Goal: Information Seeking & Learning: Check status

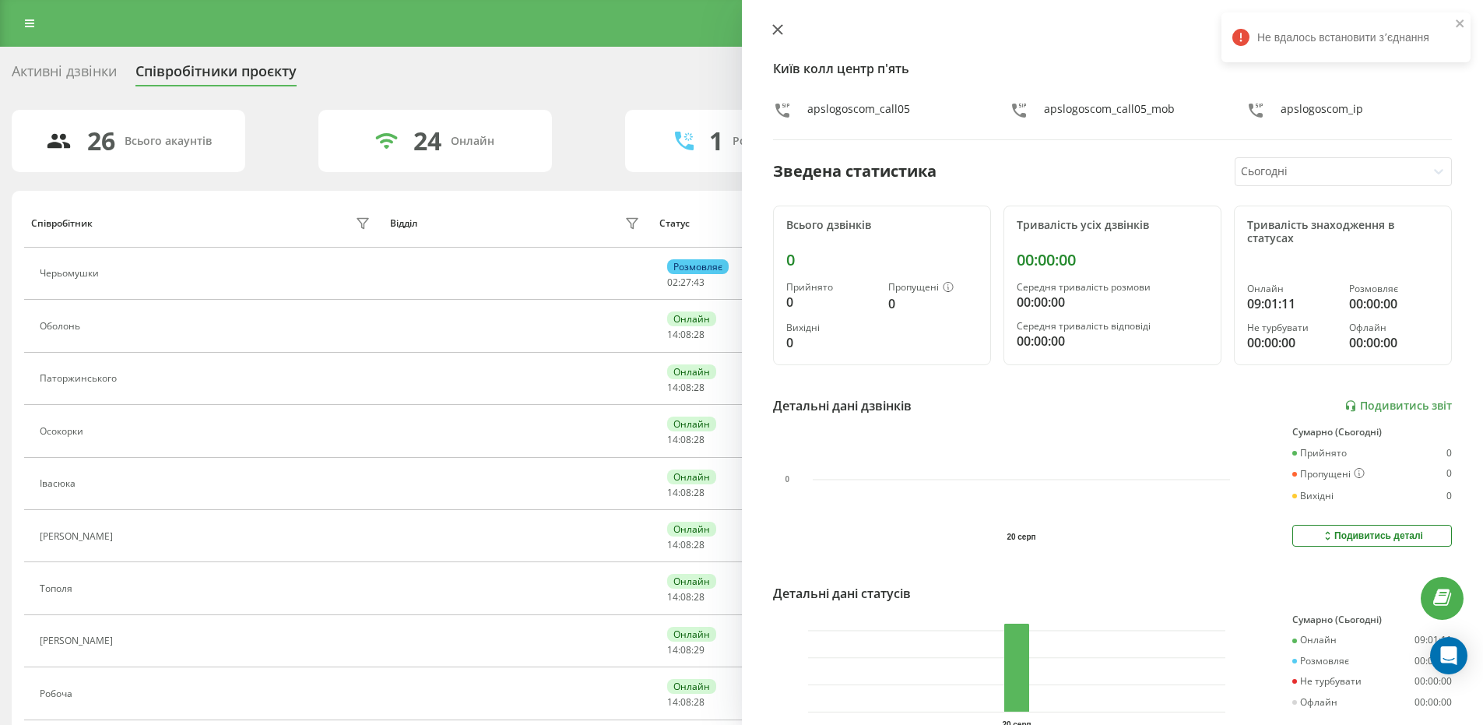
click at [772, 29] on icon at bounding box center [777, 29] width 11 height 11
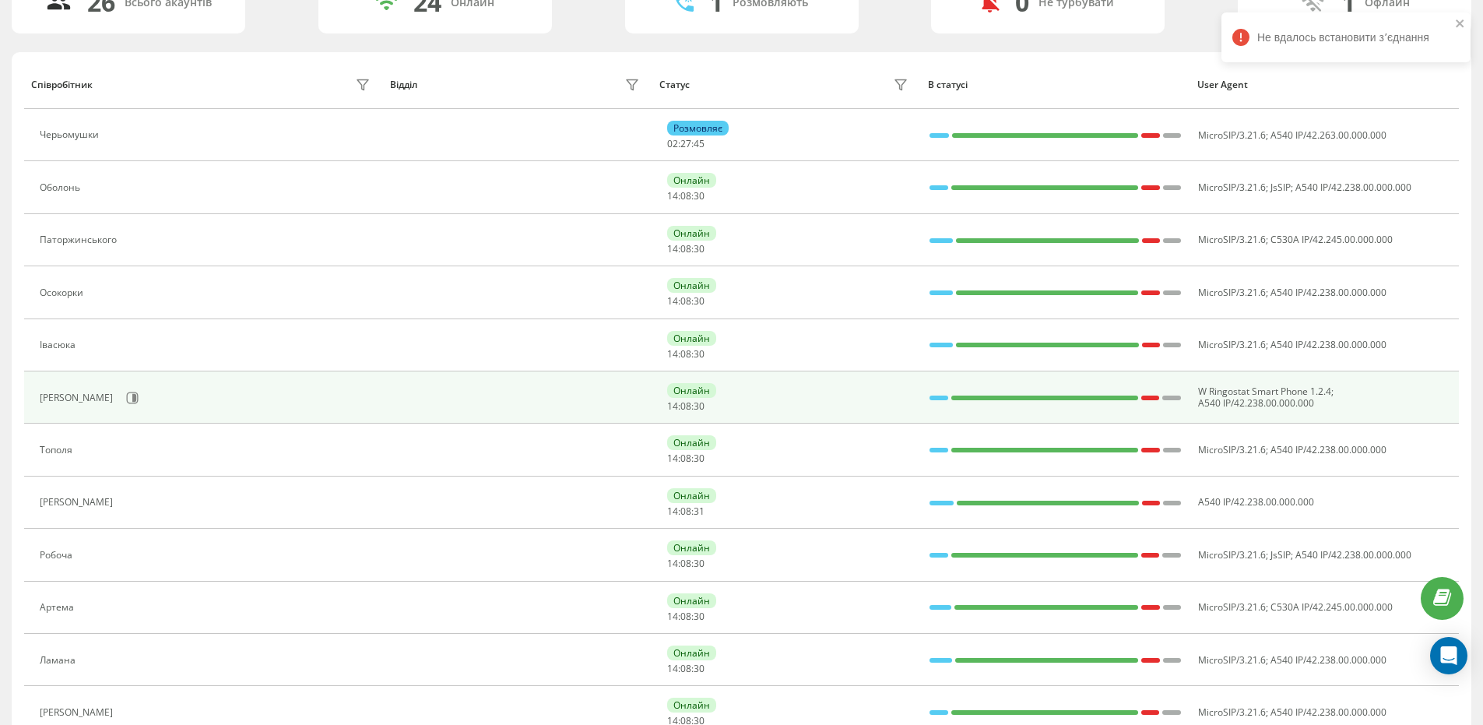
scroll to position [311, 0]
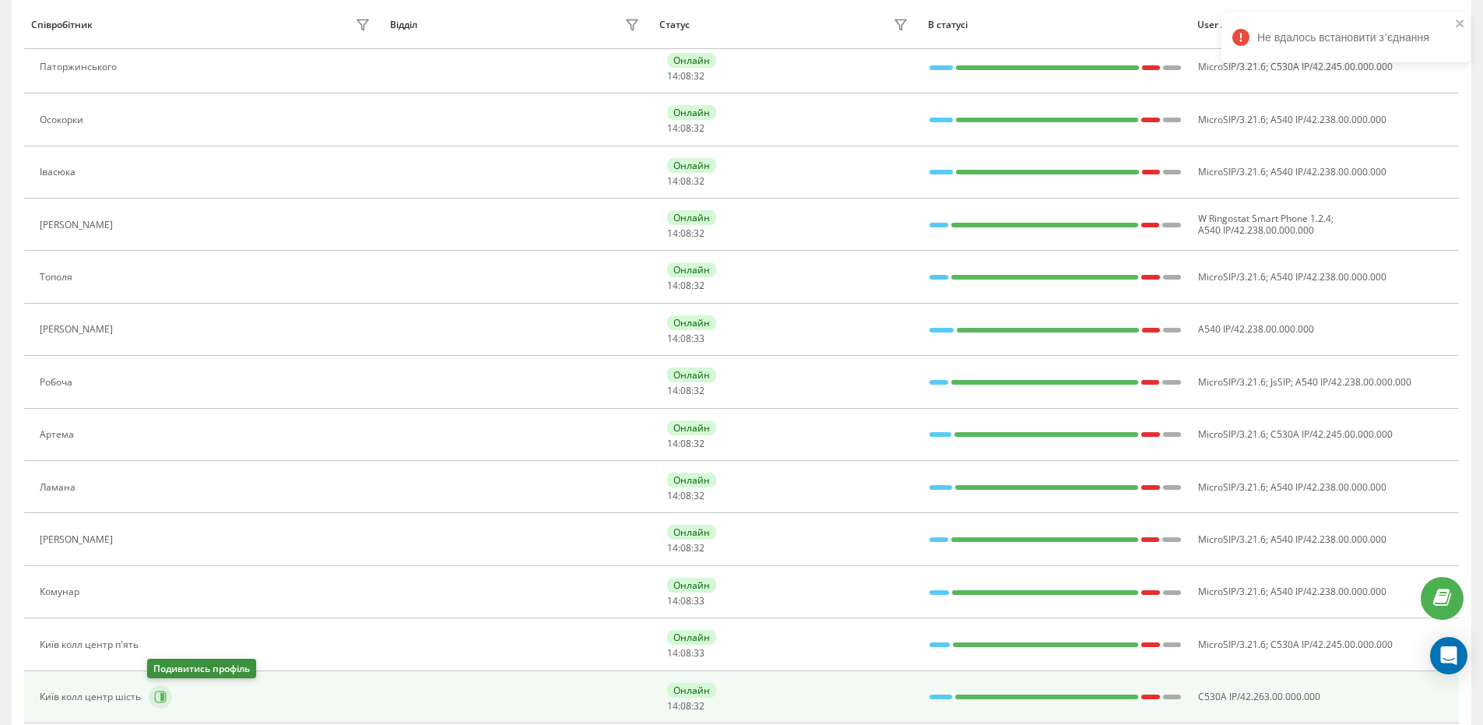
click at [160, 701] on icon at bounding box center [160, 696] width 12 height 12
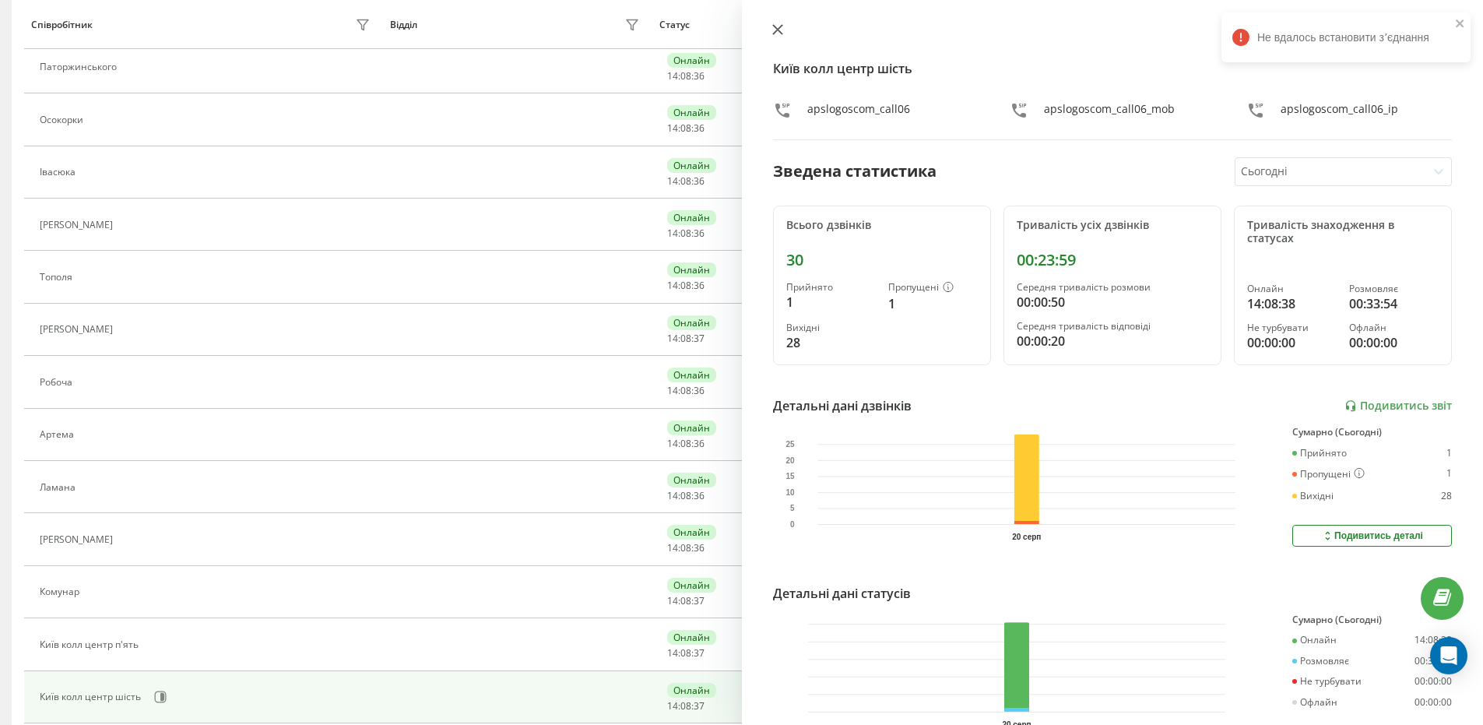
click at [785, 28] on button at bounding box center [778, 30] width 20 height 15
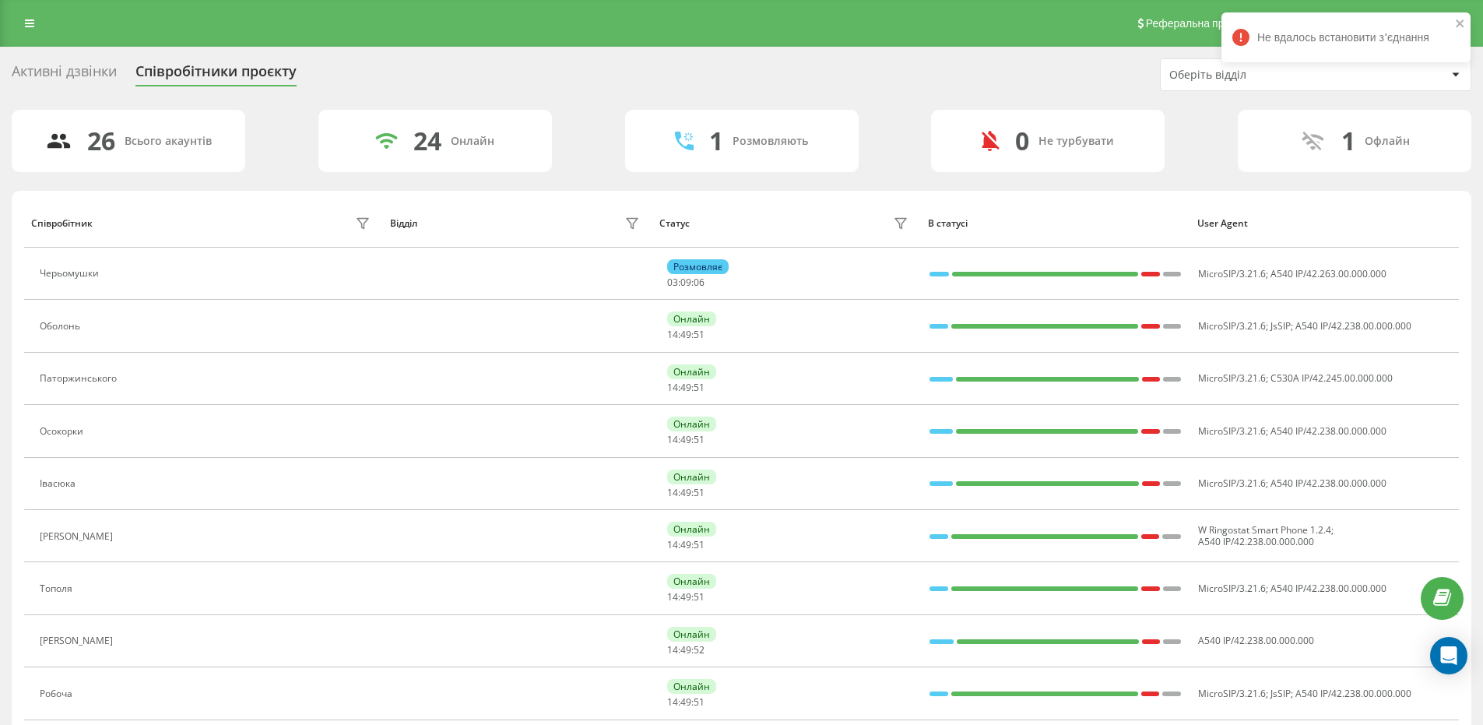
click at [24, 9] on div "Реферальна програма Налаштування профілю Вихід" at bounding box center [741, 23] width 1483 height 47
click at [24, 14] on link at bounding box center [30, 23] width 28 height 22
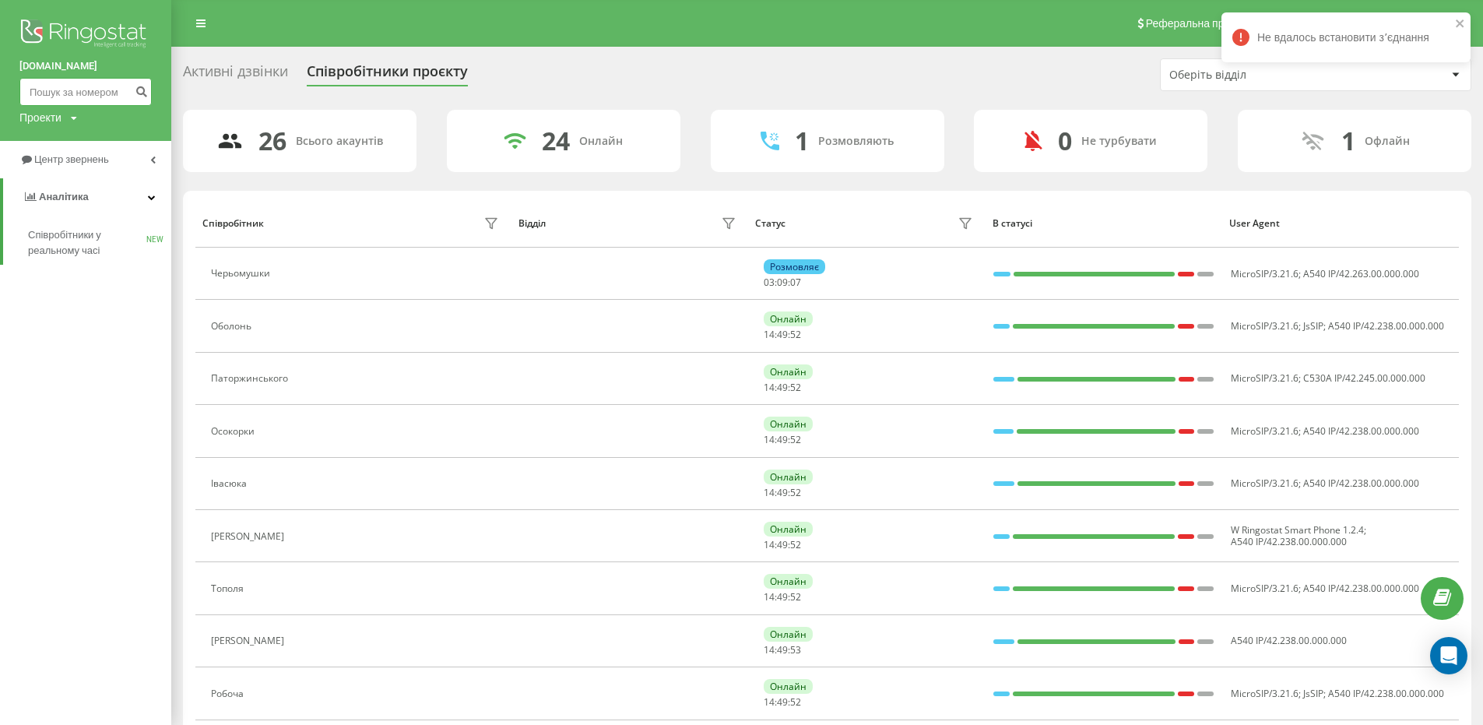
click at [76, 82] on input at bounding box center [85, 92] width 132 height 28
type input "380990275258"
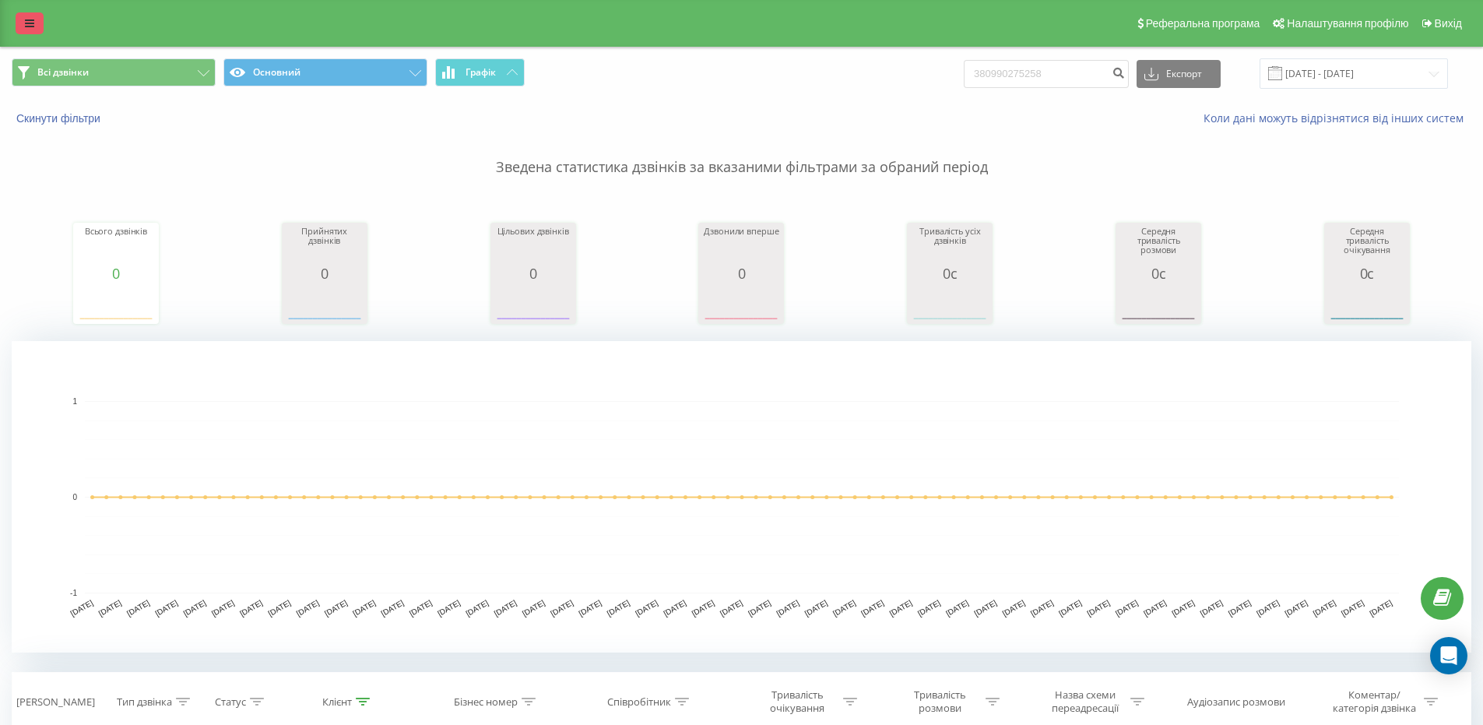
click at [28, 25] on icon at bounding box center [29, 23] width 9 height 11
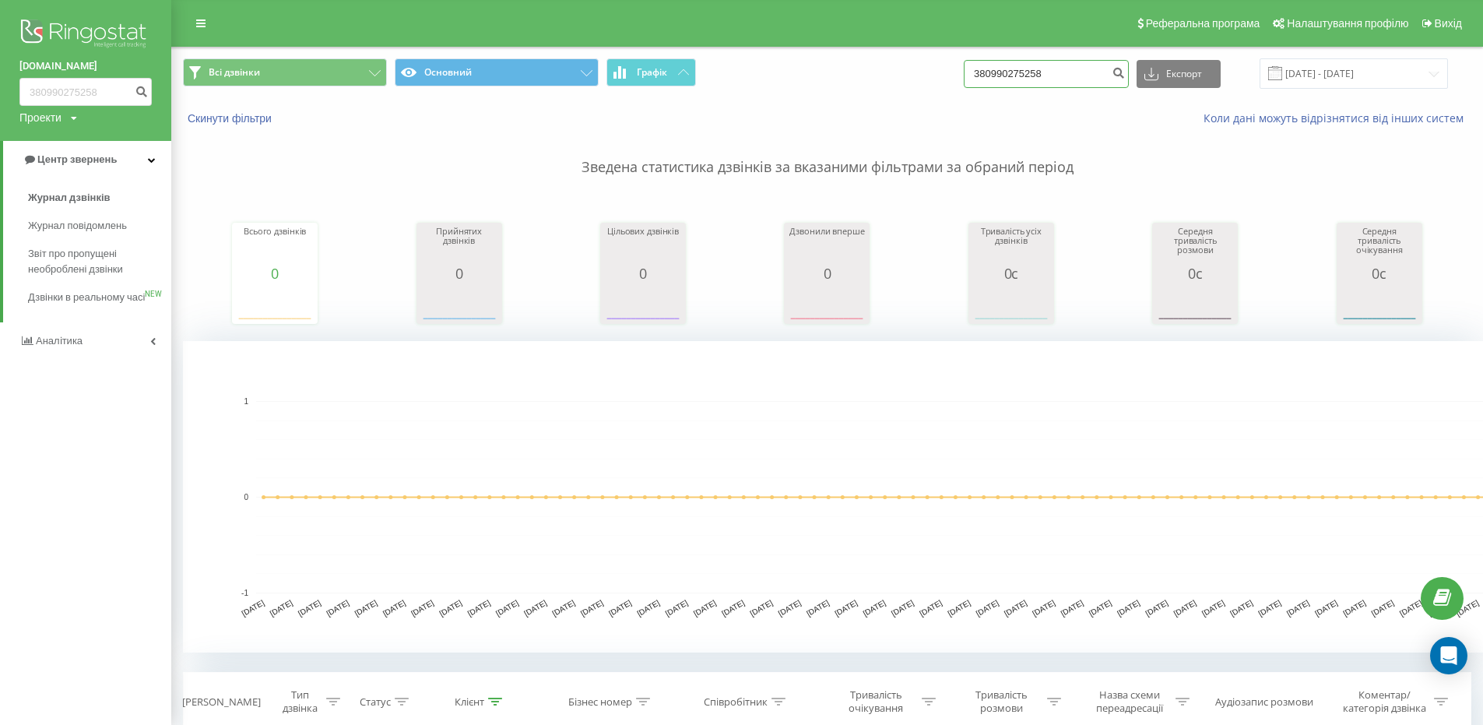
click at [1060, 72] on input "380990275258" at bounding box center [1046, 74] width 165 height 28
drag, startPoint x: 1066, startPoint y: 72, endPoint x: 961, endPoint y: 66, distance: 105.3
click at [961, 66] on div "Всі дзвінки Основний Графік 380990275258 Експорт .csv .xls .xlsx [DATE] - [DATE]" at bounding box center [827, 73] width 1288 height 30
